Goal: Information Seeking & Learning: Check status

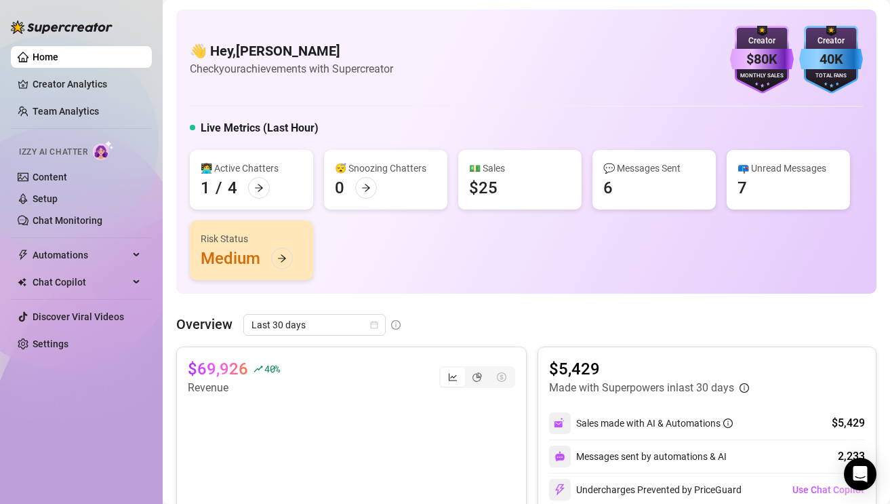
click at [265, 250] on div "Risk Status Medium" at bounding box center [251, 250] width 123 height 60
click at [282, 260] on icon "arrow-right" at bounding box center [281, 258] width 9 height 9
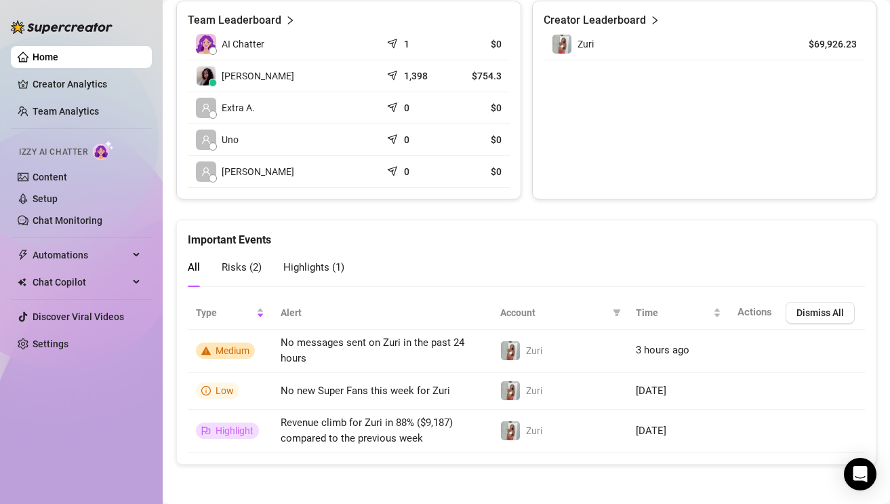
scroll to position [693, 0]
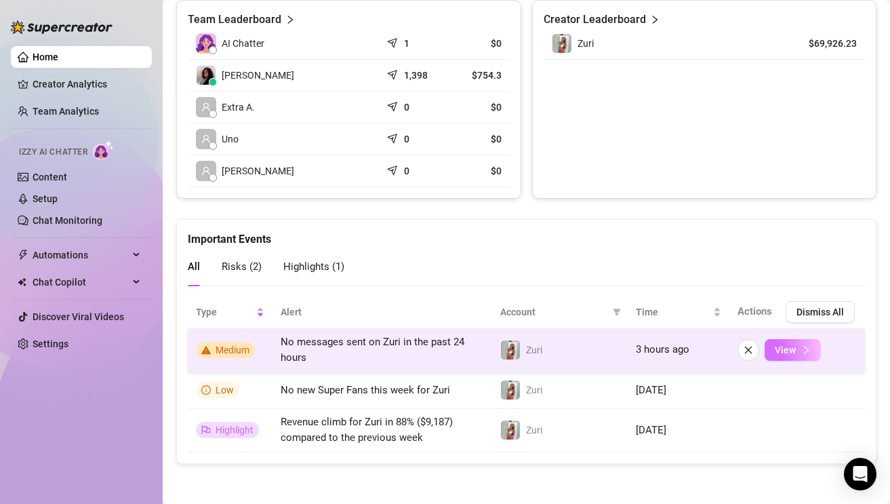
click at [785, 357] on button "View" at bounding box center [793, 350] width 56 height 22
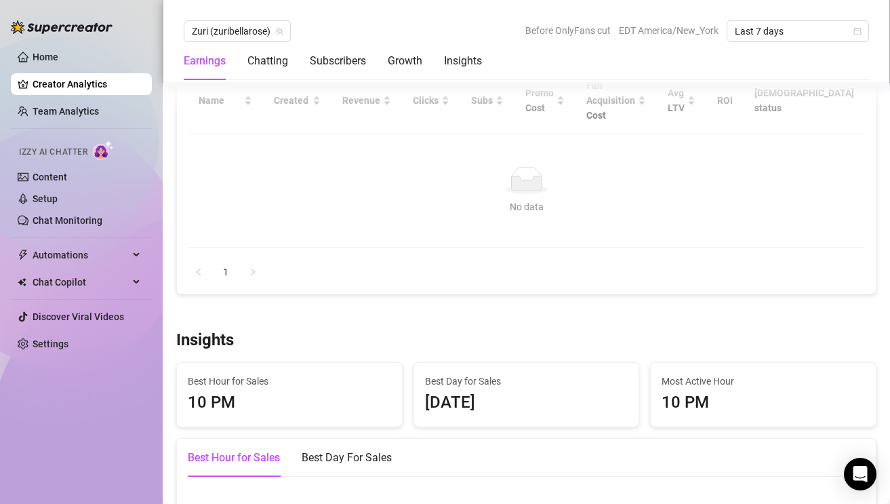
scroll to position [1882, 0]
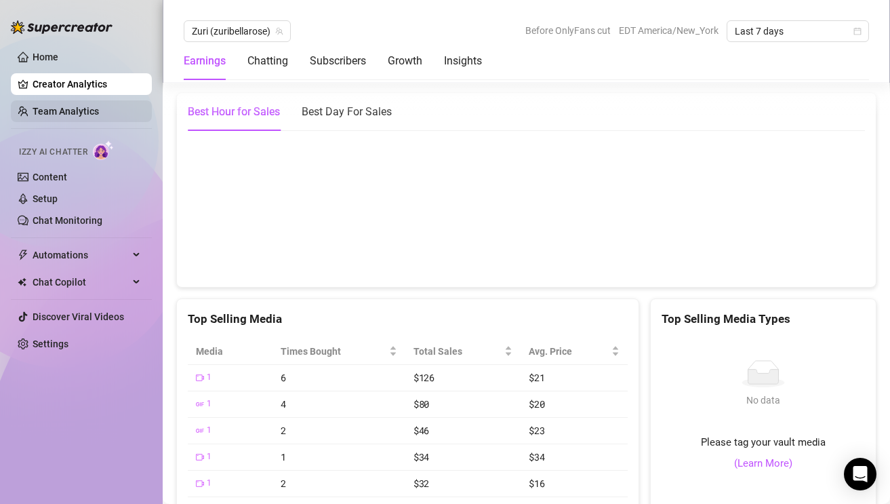
click at [75, 114] on link "Team Analytics" at bounding box center [66, 111] width 66 height 11
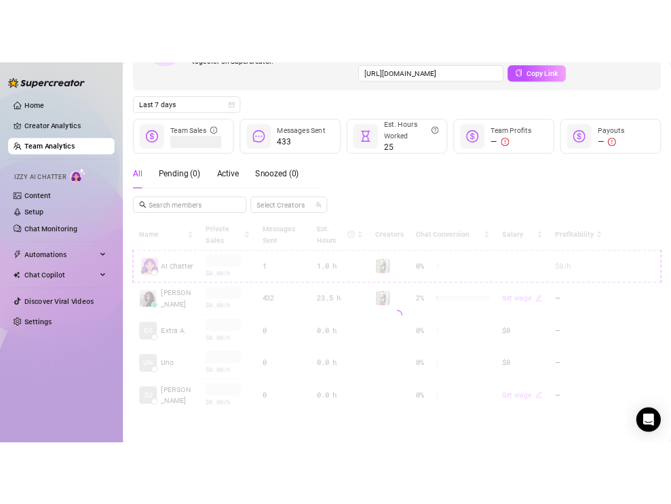
scroll to position [140, 0]
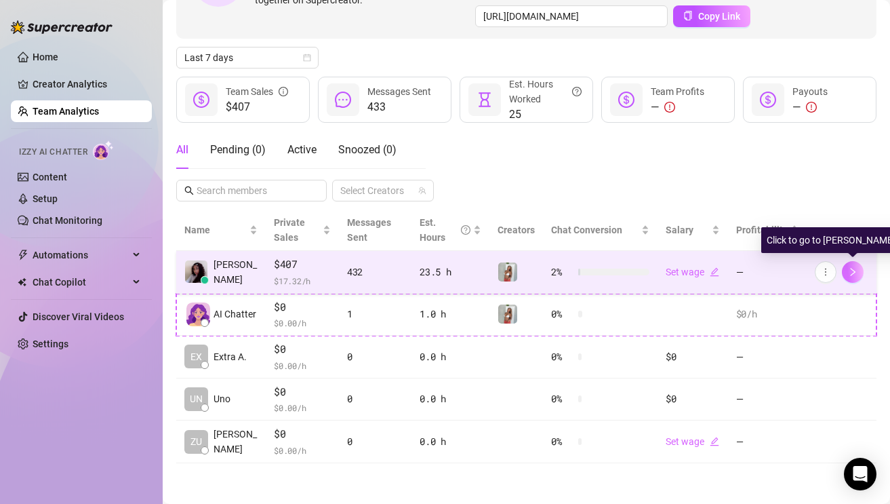
click at [851, 277] on span "button" at bounding box center [852, 271] width 9 height 11
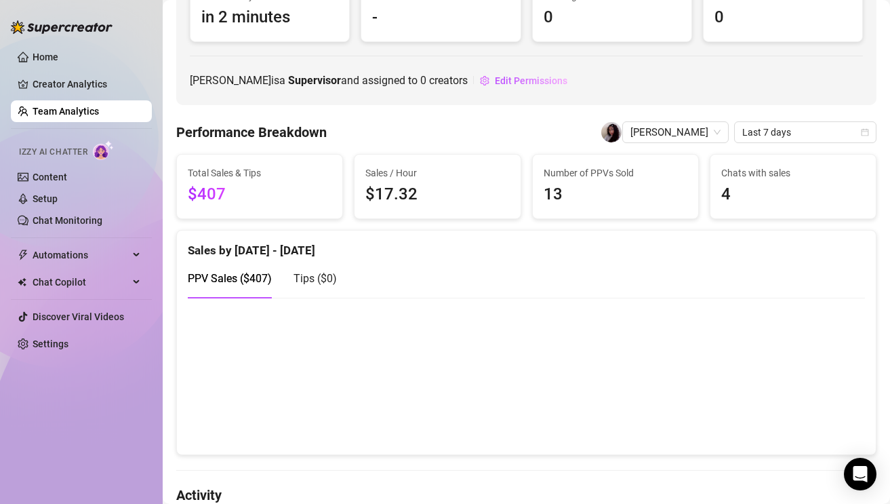
click at [250, 416] on canvas at bounding box center [526, 376] width 677 height 136
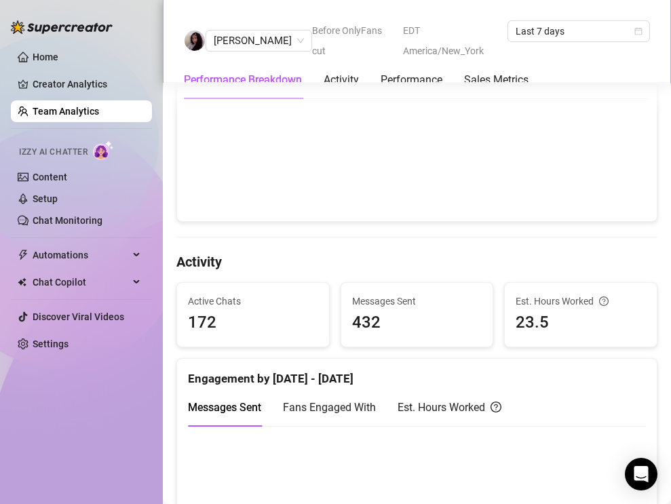
scroll to position [441, 0]
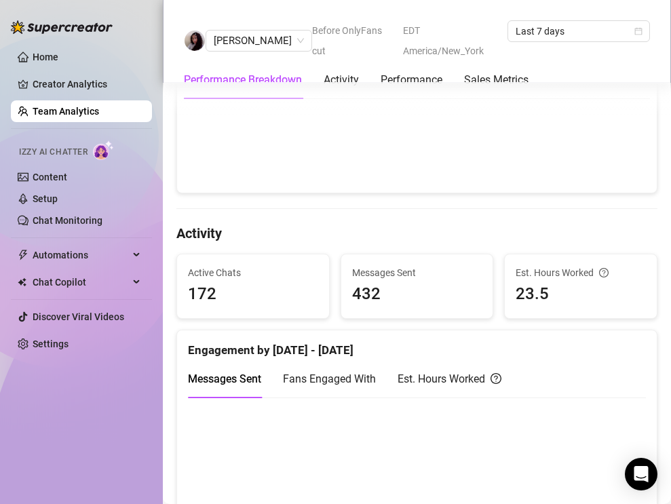
click at [239, 155] on canvas at bounding box center [417, 114] width 458 height 136
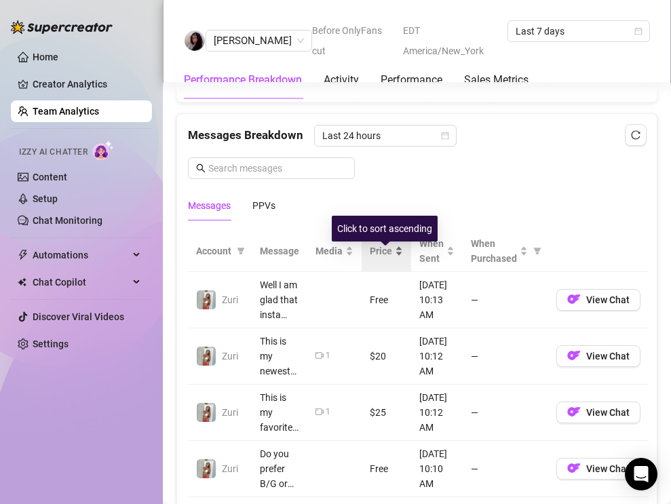
scroll to position [886, 0]
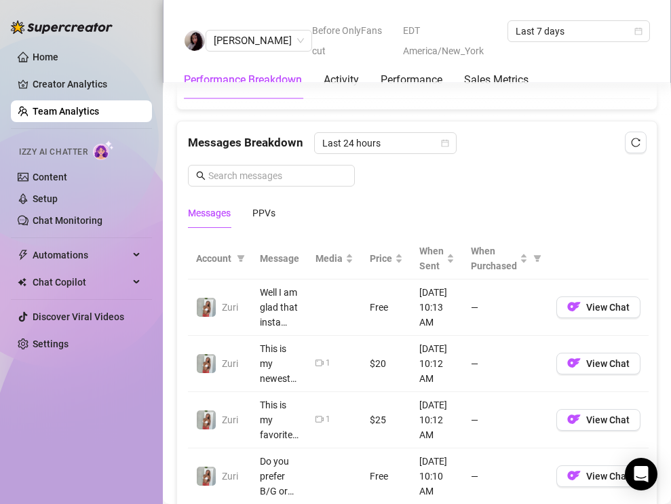
click at [393, 154] on div "Messages Breakdown Last 24 hours Messages PPVs" at bounding box center [417, 180] width 458 height 96
click at [391, 146] on span "Last 24 hours" at bounding box center [385, 143] width 126 height 20
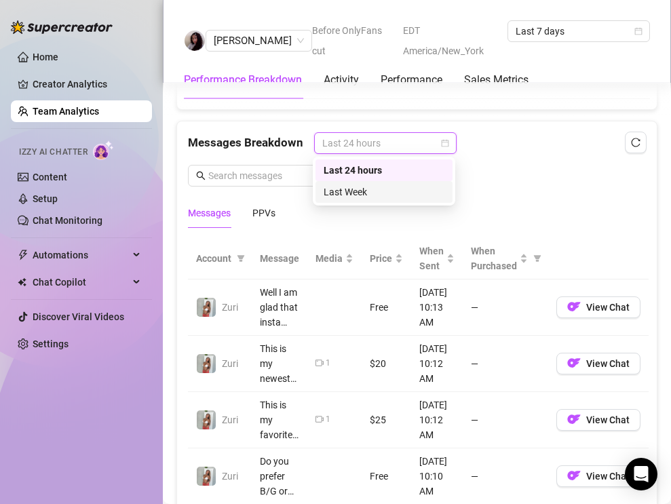
click at [371, 200] on div "Last Week" at bounding box center [383, 192] width 137 height 22
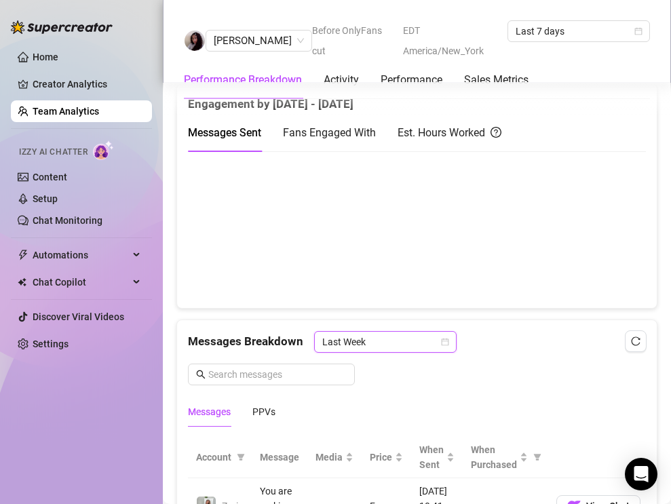
scroll to position [704, 0]
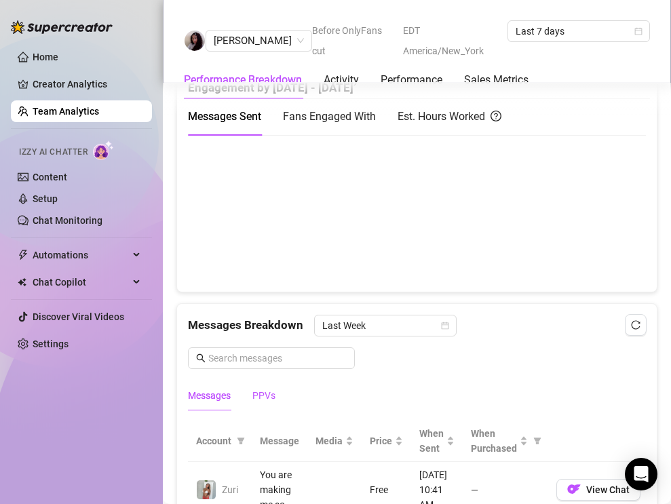
click at [253, 390] on div "PPVs" at bounding box center [263, 395] width 23 height 15
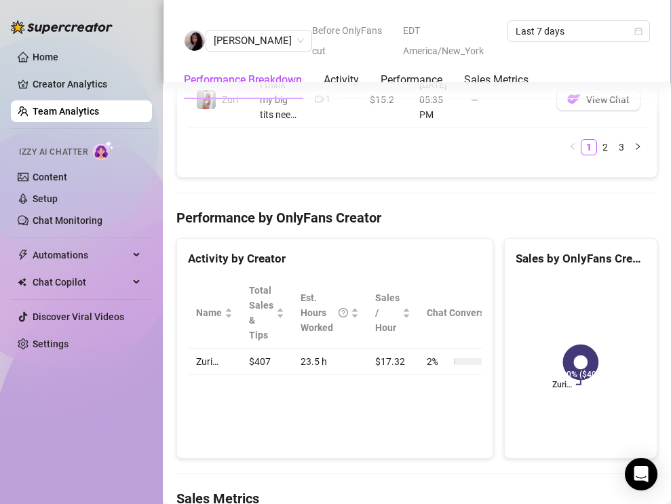
scroll to position [1458, 0]
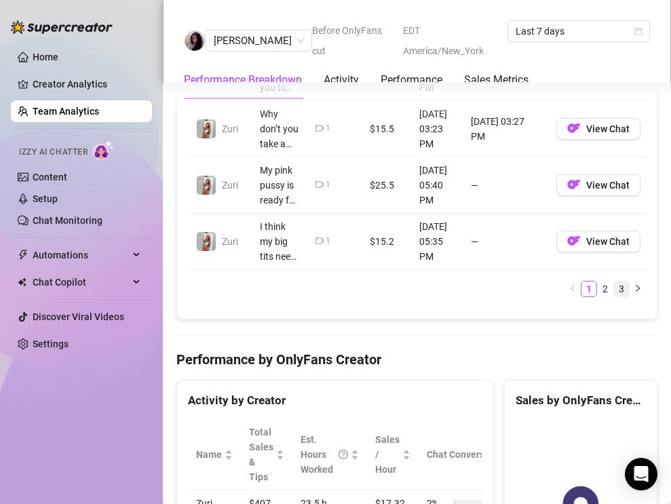
click at [624, 287] on link "3" at bounding box center [621, 288] width 15 height 15
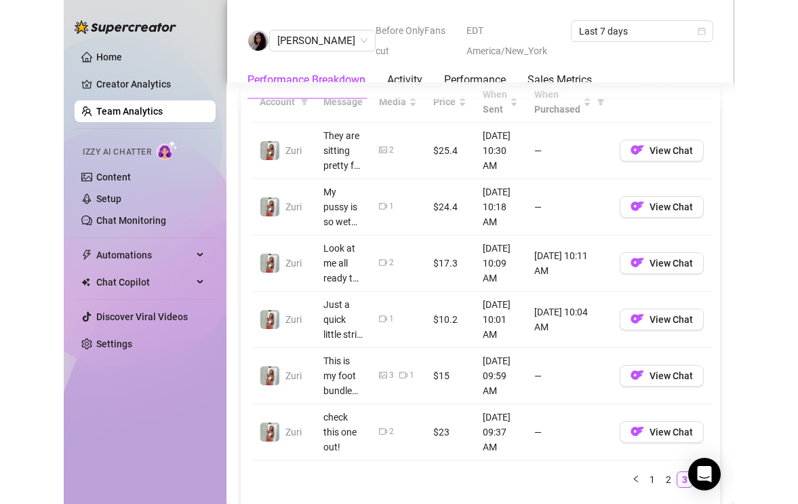
scroll to position [1042, 0]
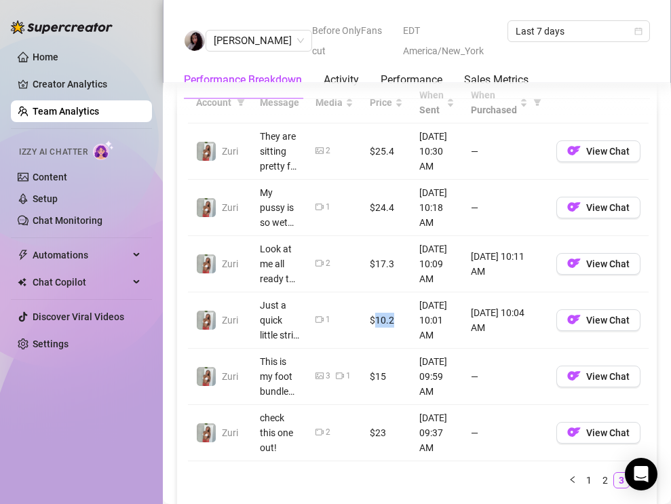
drag, startPoint x: 376, startPoint y: 316, endPoint x: 390, endPoint y: 315, distance: 13.6
click at [390, 315] on td "$10.2" at bounding box center [385, 320] width 49 height 56
click at [572, 319] on img "button" at bounding box center [574, 320] width 14 height 14
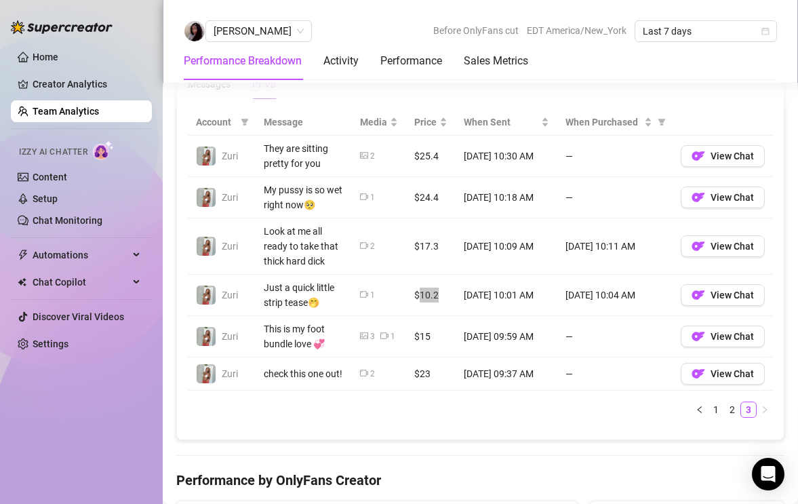
scroll to position [976, 0]
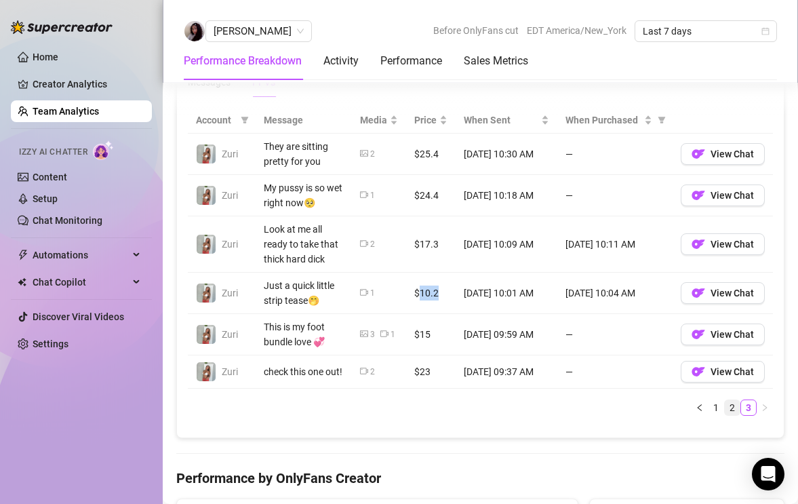
click at [729, 406] on link "2" at bounding box center [732, 407] width 15 height 15
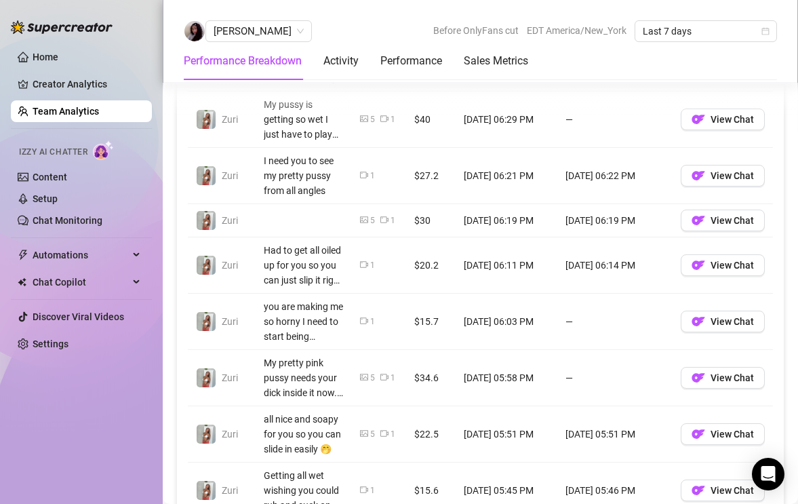
scroll to position [1212, 0]
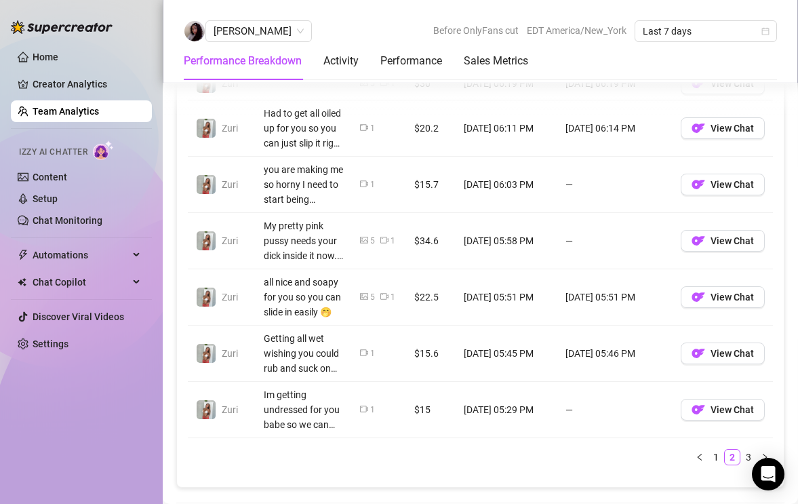
click at [724, 309] on td "View Chat" at bounding box center [723, 297] width 100 height 56
click at [719, 298] on span "View Chat" at bounding box center [732, 297] width 43 height 11
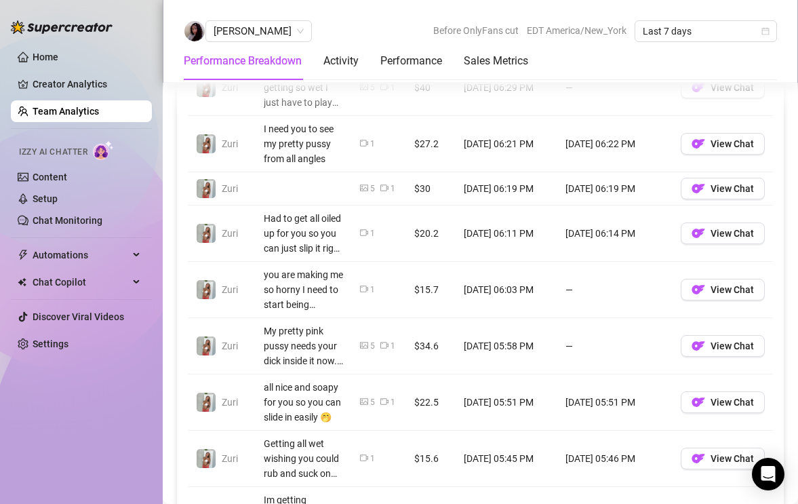
scroll to position [1103, 0]
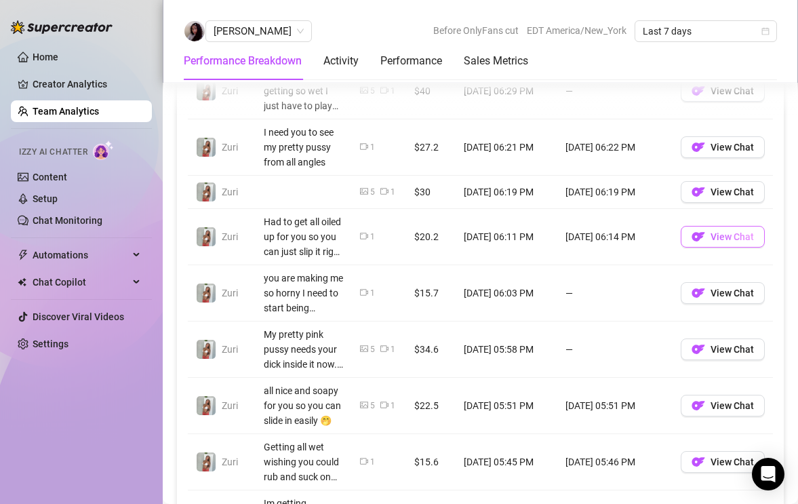
click at [710, 236] on button "View Chat" at bounding box center [723, 237] width 84 height 22
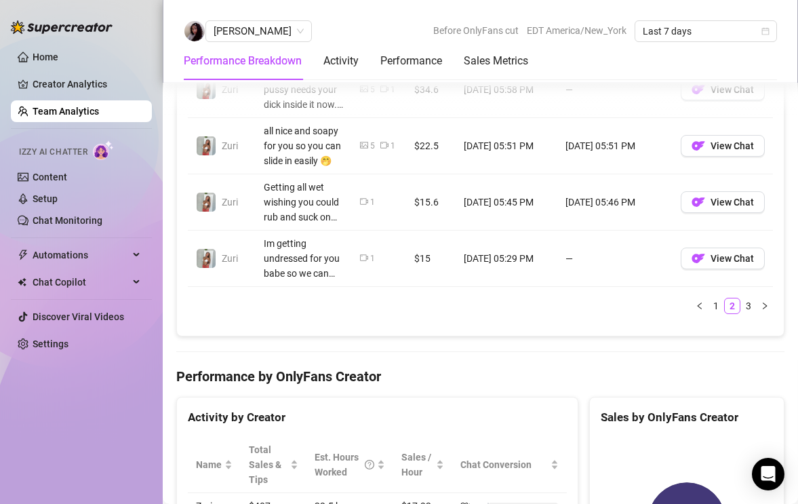
scroll to position [1373, 0]
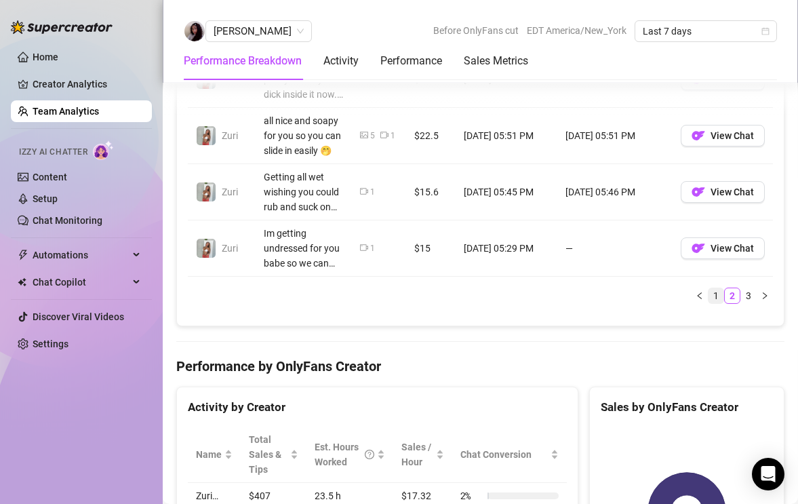
click at [722, 296] on link "1" at bounding box center [716, 295] width 15 height 15
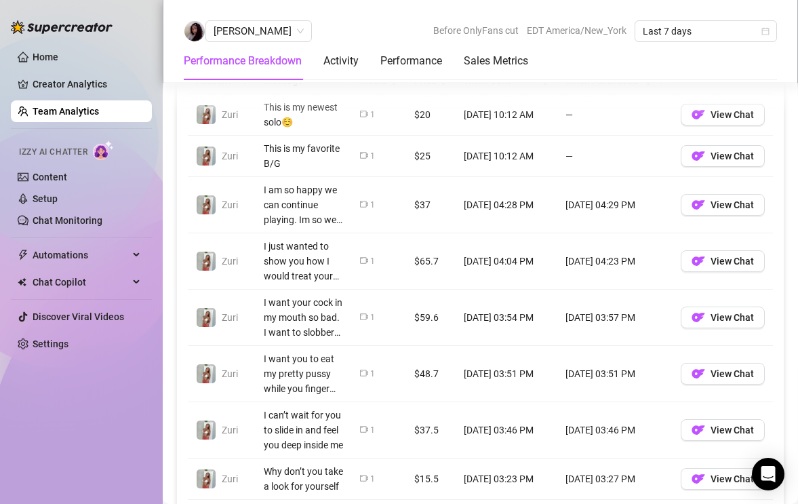
scroll to position [1015, 0]
click at [722, 267] on button "View Chat" at bounding box center [723, 262] width 84 height 22
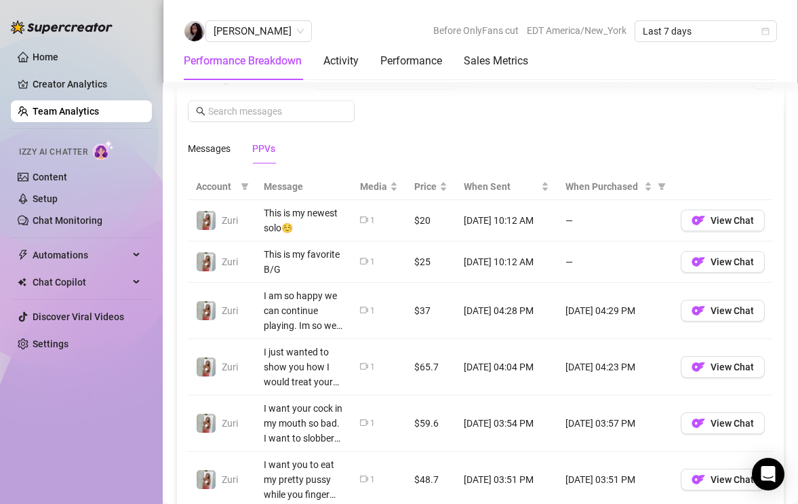
scroll to position [907, 0]
